Goal: Information Seeking & Learning: Compare options

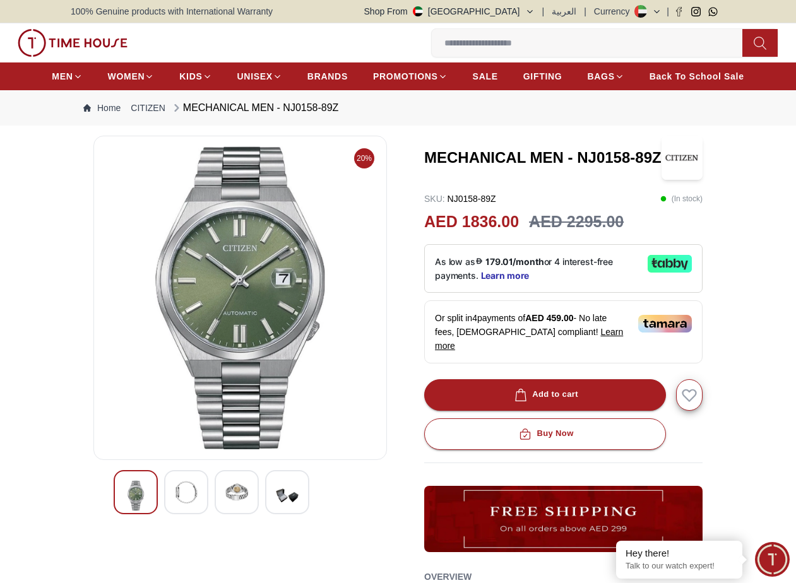
click at [487, 44] on input at bounding box center [592, 42] width 321 height 25
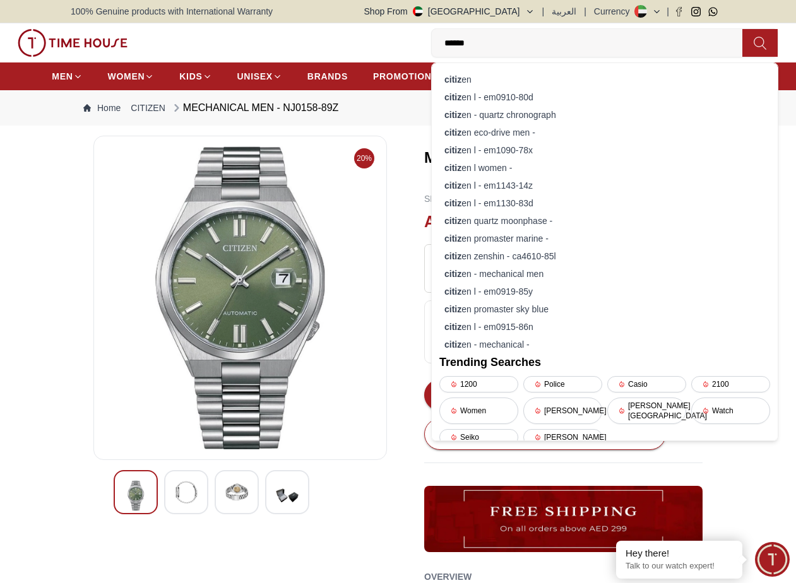
type input "*******"
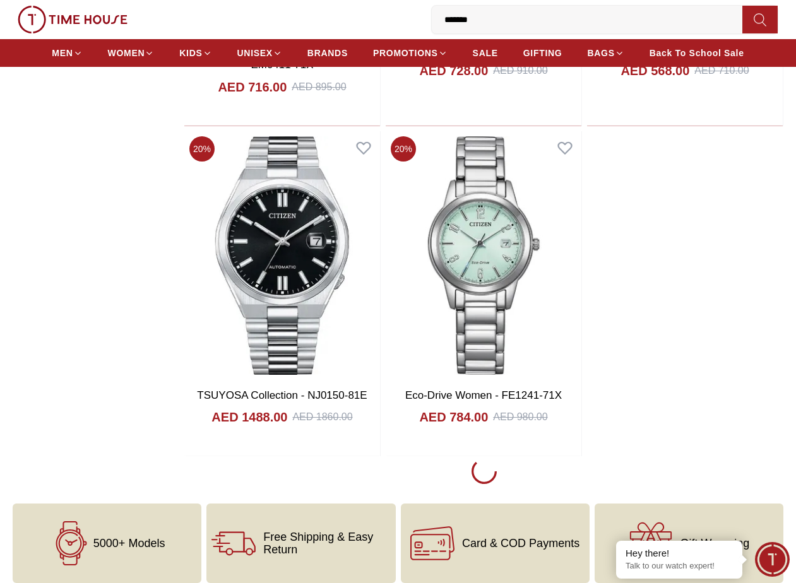
scroll to position [2217, 0]
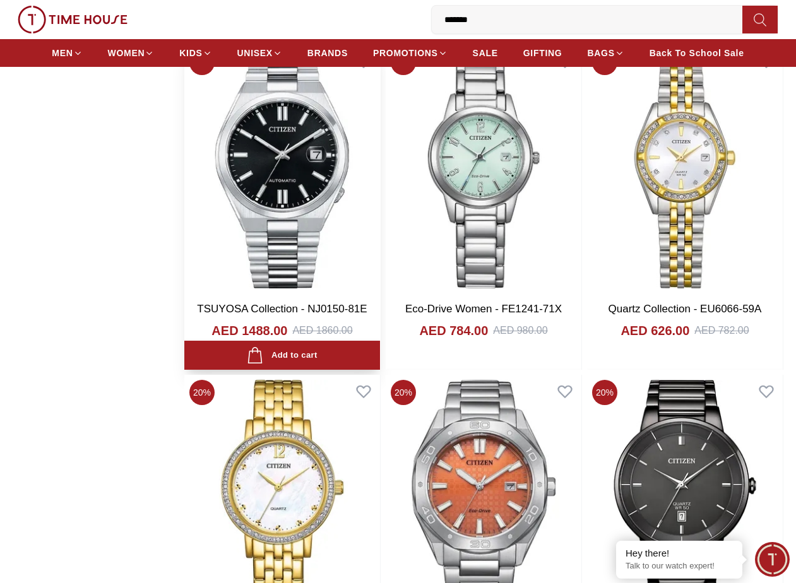
click at [299, 181] on img at bounding box center [282, 169] width 196 height 249
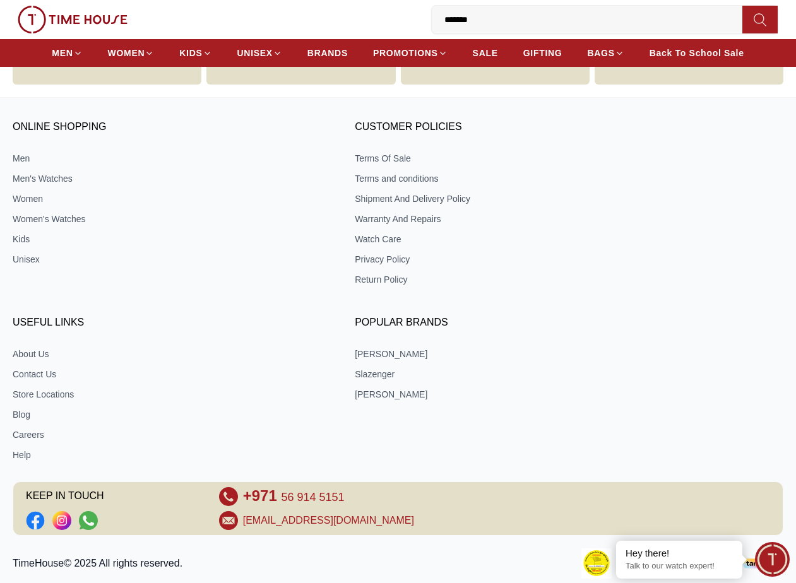
scroll to position [1229, 0]
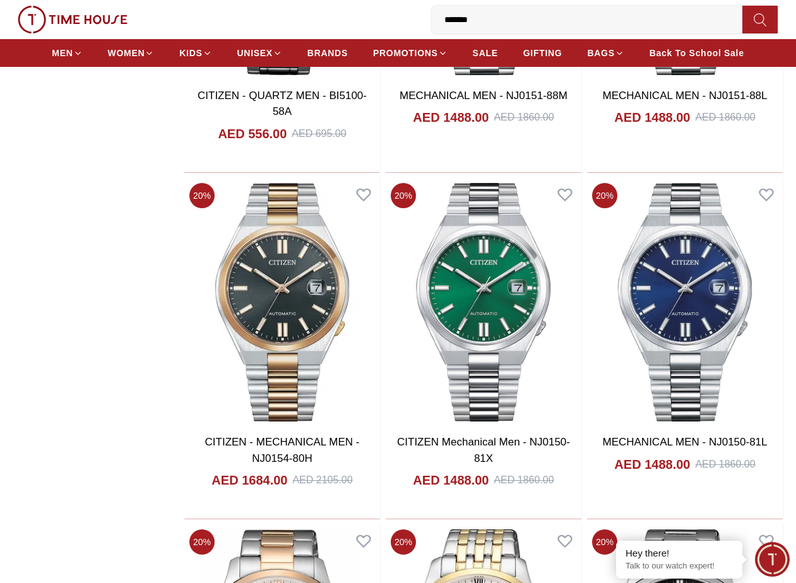
scroll to position [6909, 0]
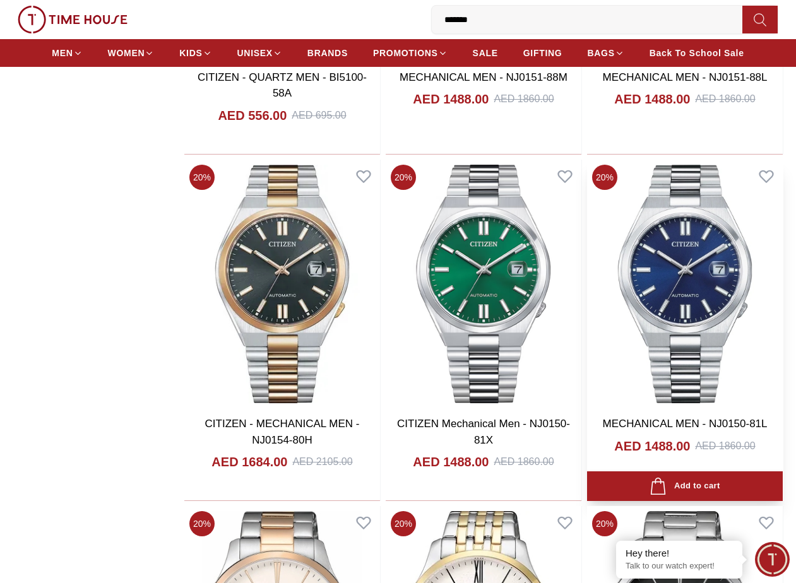
click at [702, 276] on img at bounding box center [685, 284] width 196 height 249
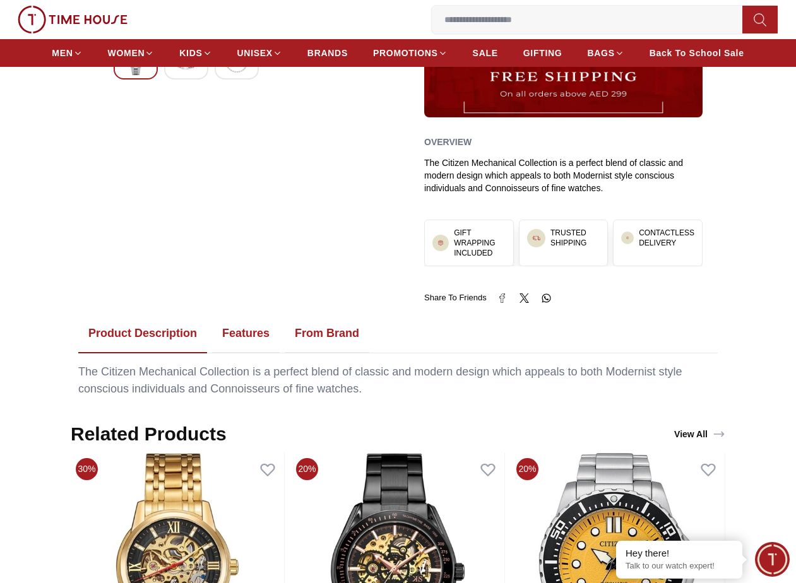
scroll to position [463, 0]
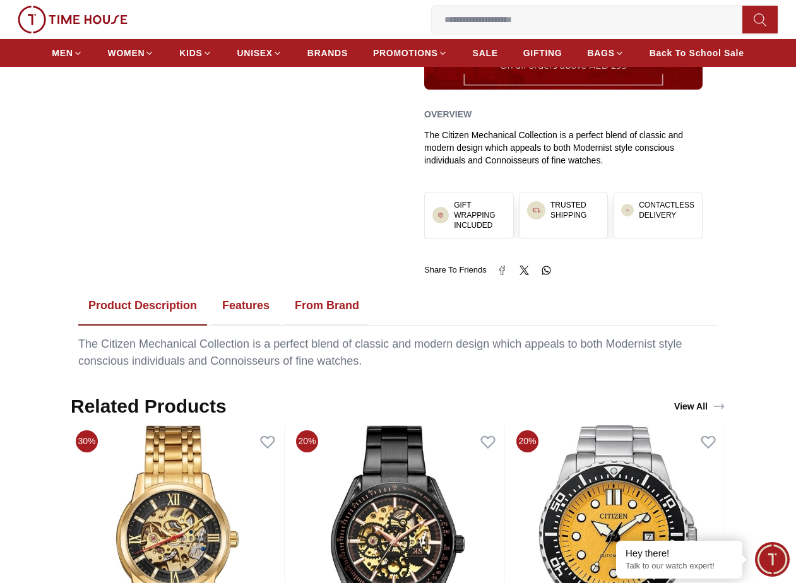
click at [244, 294] on button "Features" at bounding box center [246, 306] width 68 height 39
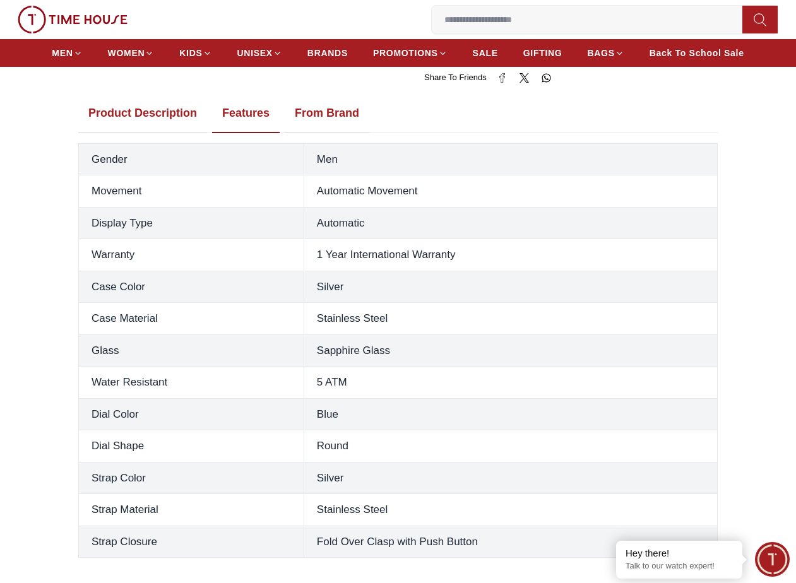
scroll to position [624, 0]
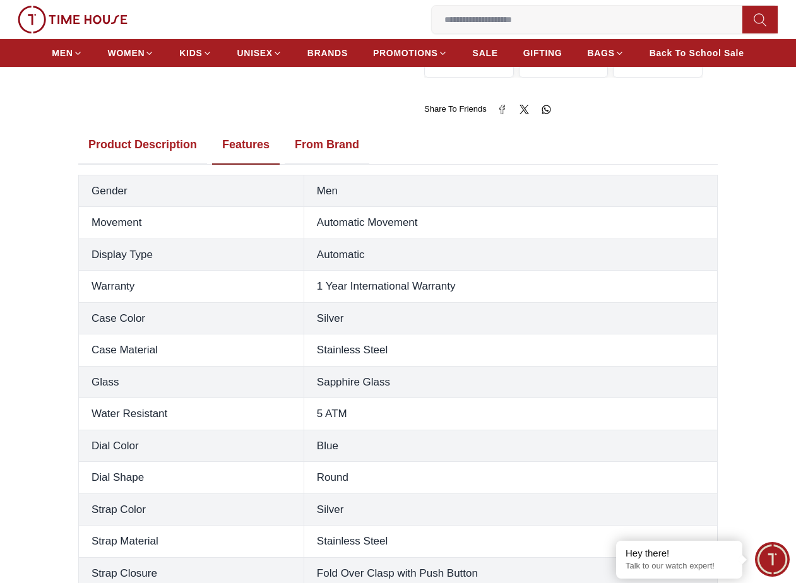
click at [321, 129] on button "From Brand" at bounding box center [327, 145] width 85 height 39
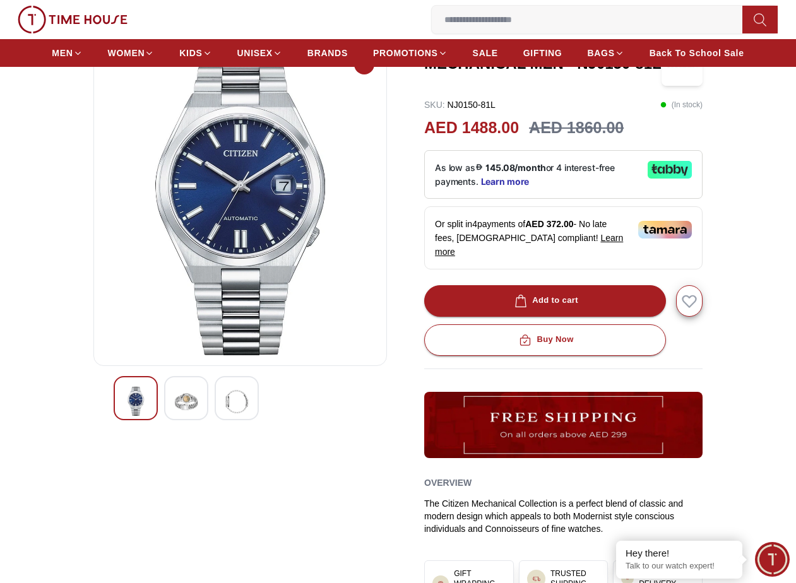
scroll to position [61, 0]
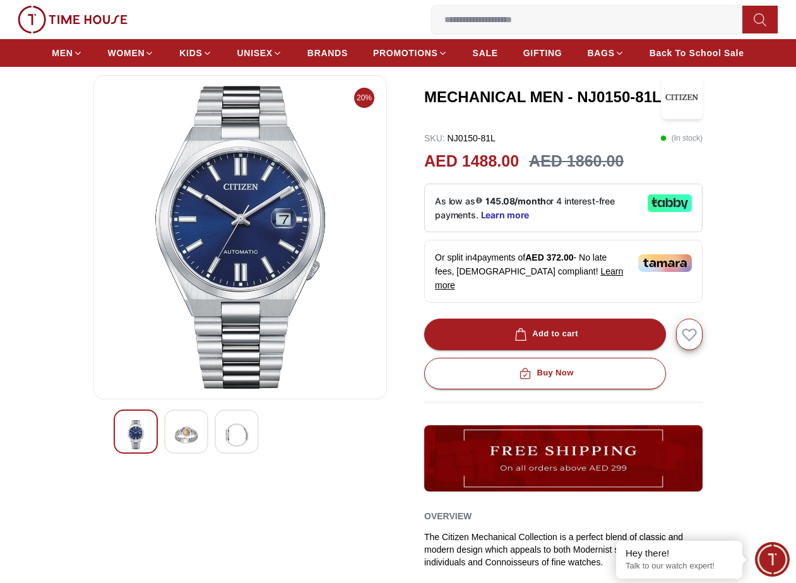
click at [582, 95] on h3 "MECHANICAL MEN - NJ0150-81L" at bounding box center [542, 97] width 237 height 20
drag, startPoint x: 582, startPoint y: 95, endPoint x: 640, endPoint y: 95, distance: 58.1
click at [640, 95] on h3 "MECHANICAL MEN - NJ0150-81L" at bounding box center [542, 97] width 237 height 20
